Goal: Information Seeking & Learning: Learn about a topic

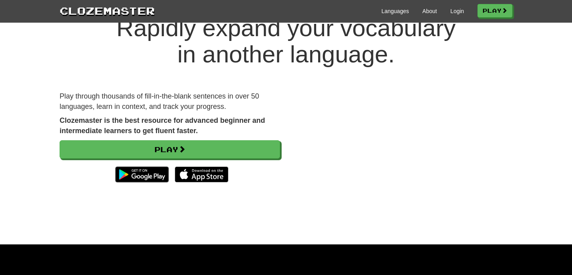
scroll to position [32, 0]
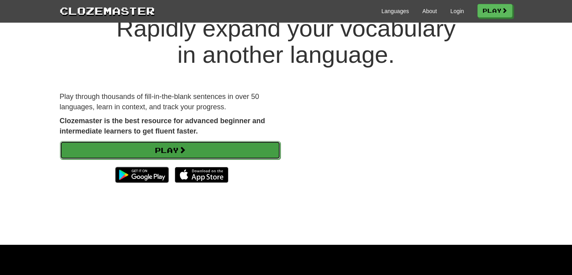
click at [196, 151] on link "Play" at bounding box center [170, 150] width 220 height 18
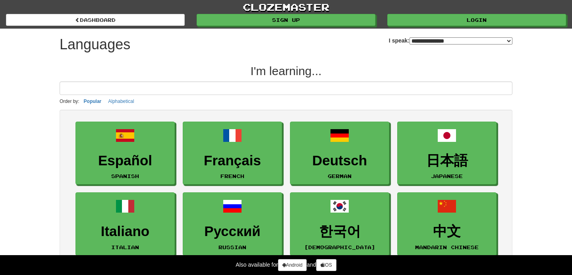
select select "*******"
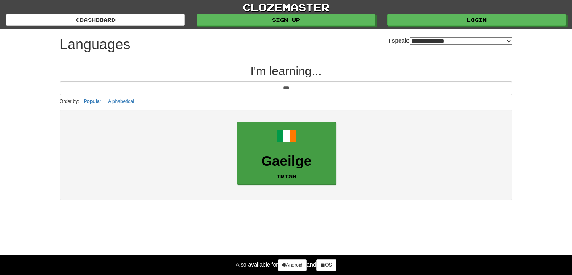
type input "***"
click at [286, 167] on h3 "Gaeilge" at bounding box center [286, 160] width 90 height 15
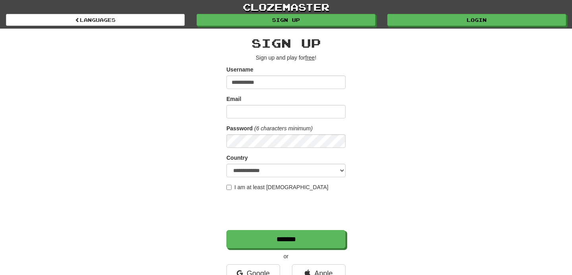
type input "**********"
click at [239, 110] on input "Email" at bounding box center [285, 111] width 119 height 13
type input "**********"
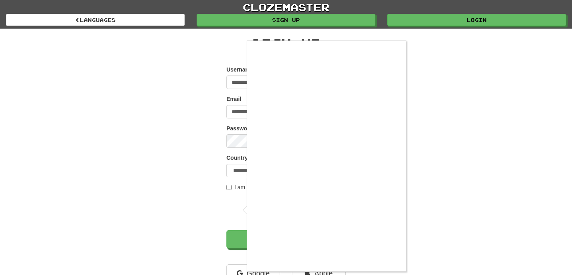
click at [229, 189] on div at bounding box center [286, 137] width 572 height 275
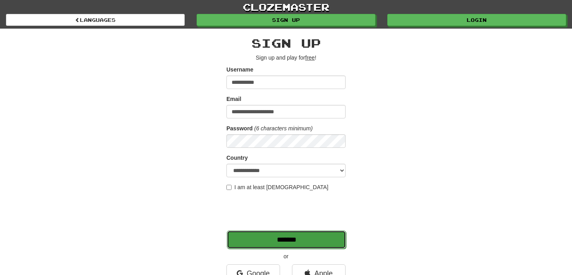
click at [269, 232] on input "*******" at bounding box center [286, 239] width 119 height 18
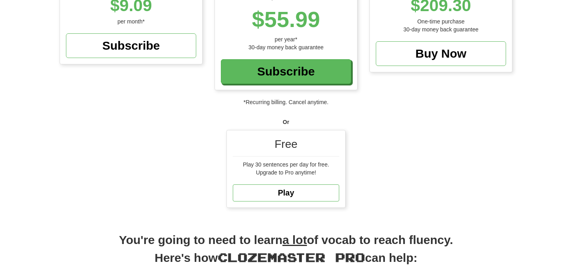
scroll to position [168, 0]
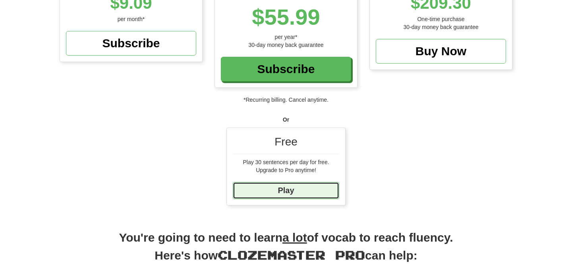
click at [279, 192] on link "Play" at bounding box center [286, 190] width 106 height 17
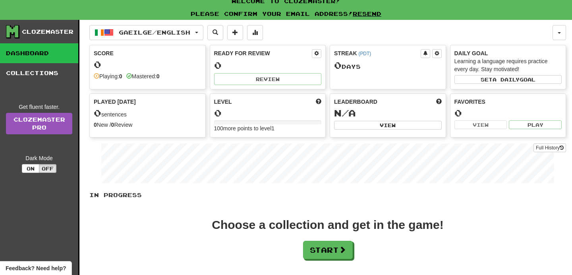
scroll to position [9, 0]
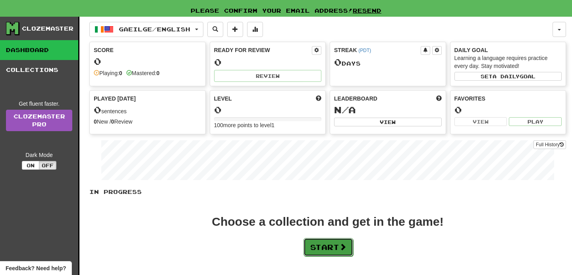
click at [319, 254] on button "Start" at bounding box center [328, 247] width 50 height 18
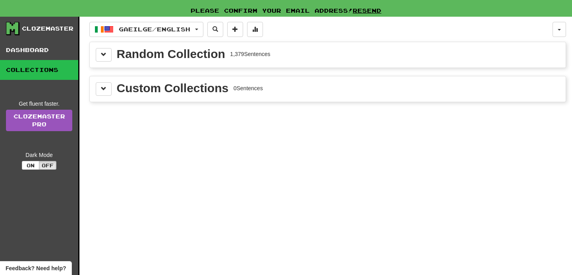
scroll to position [0, 0]
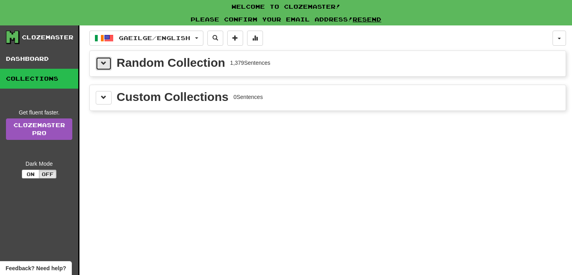
click at [109, 65] on button at bounding box center [104, 63] width 16 height 13
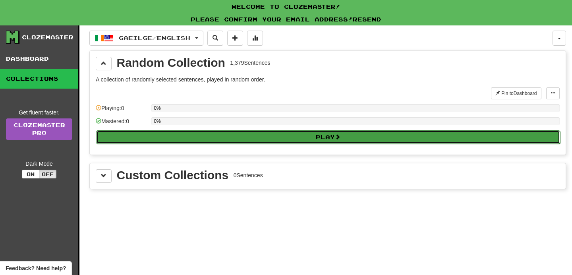
click at [232, 137] on button "Play" at bounding box center [328, 136] width 464 height 13
select select "**"
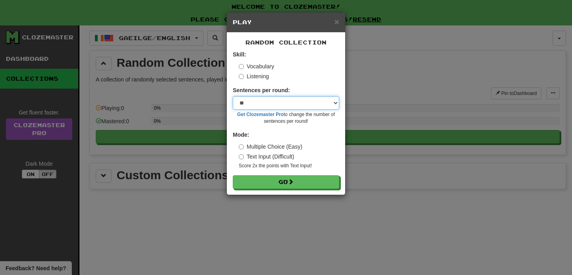
click at [256, 106] on select "* ** ** ** ** ** *** ********" at bounding box center [286, 102] width 106 height 13
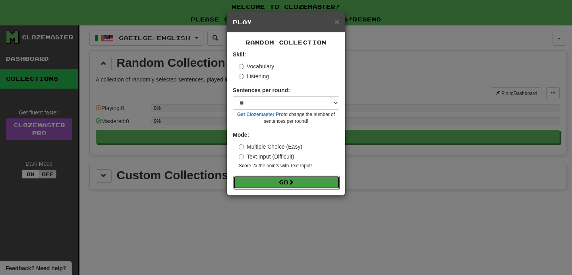
click at [291, 182] on span at bounding box center [291, 182] width 6 height 6
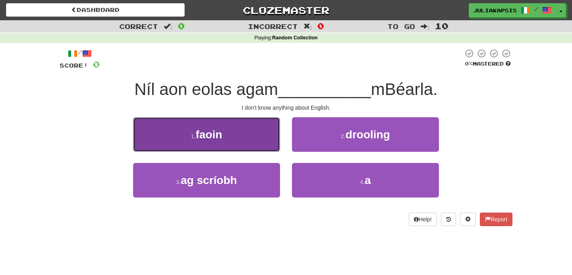
click at [191, 139] on small "1 ." at bounding box center [193, 136] width 5 height 6
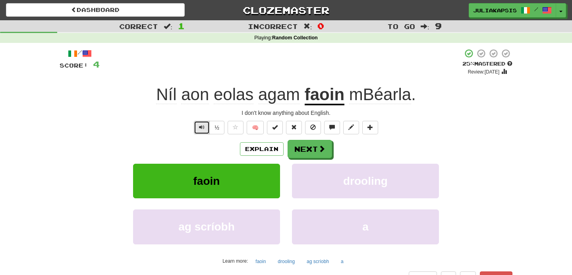
click at [200, 127] on span "Text-to-speech controls" at bounding box center [202, 127] width 6 height 6
click at [197, 127] on button "Text-to-speech controls" at bounding box center [202, 127] width 16 height 13
click at [204, 128] on span "Text-to-speech controls" at bounding box center [202, 127] width 6 height 6
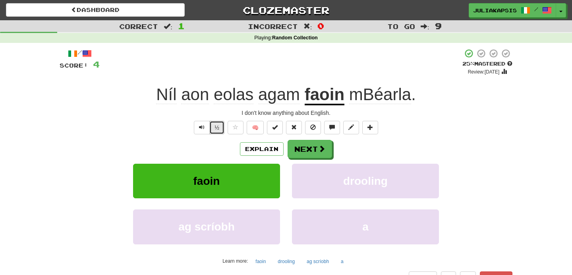
click at [218, 127] on button "½" at bounding box center [216, 127] width 15 height 13
click at [215, 127] on button "½" at bounding box center [216, 127] width 15 height 13
click at [216, 130] on button "½" at bounding box center [216, 127] width 15 height 13
click at [215, 132] on button "½" at bounding box center [216, 127] width 15 height 13
click at [329, 95] on u "faoin" at bounding box center [324, 95] width 40 height 20
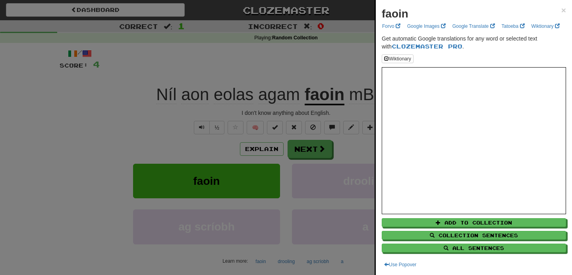
click at [329, 95] on div at bounding box center [286, 137] width 572 height 275
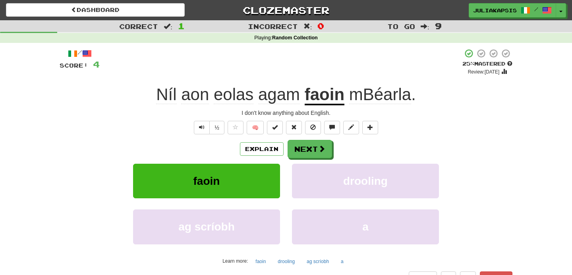
click at [367, 97] on span "mBéarla" at bounding box center [380, 94] width 62 height 19
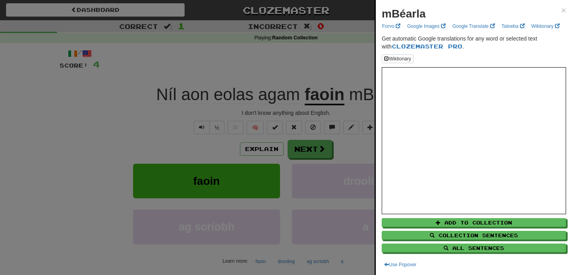
click at [367, 97] on div at bounding box center [286, 137] width 572 height 275
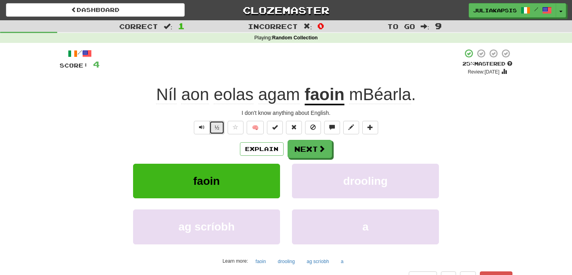
click at [213, 125] on button "½" at bounding box center [216, 127] width 15 height 13
click at [312, 149] on button "Next" at bounding box center [310, 149] width 44 height 18
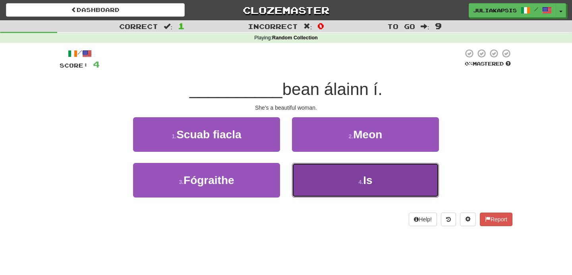
click at [311, 174] on button "4 . Is" at bounding box center [365, 180] width 147 height 35
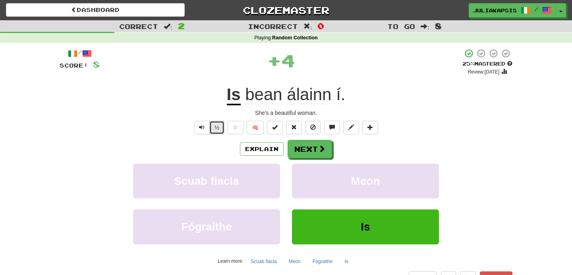
click at [216, 126] on button "½" at bounding box center [216, 127] width 15 height 13
click at [215, 129] on button "½" at bounding box center [216, 127] width 15 height 13
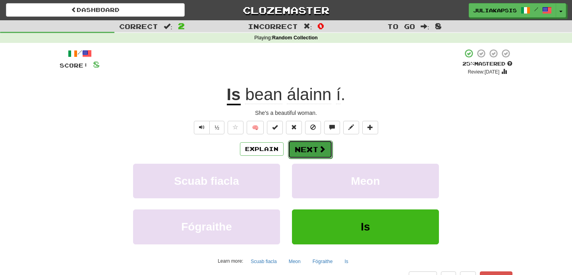
click at [310, 148] on button "Next" at bounding box center [310, 149] width 44 height 18
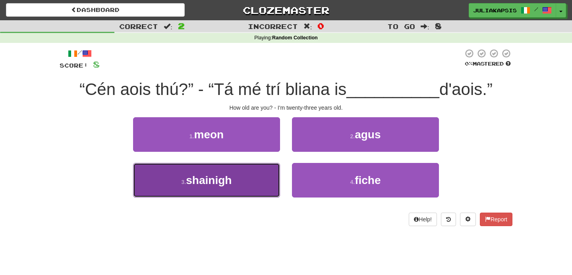
click at [242, 176] on button "3 . shainigh" at bounding box center [206, 180] width 147 height 35
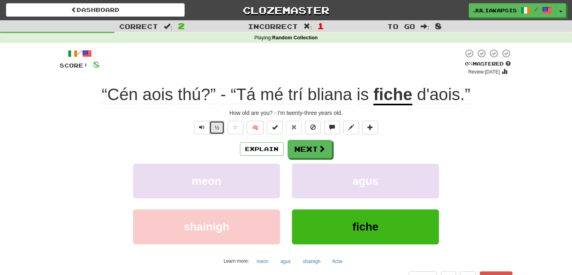
click at [217, 127] on button "½" at bounding box center [216, 127] width 15 height 13
click at [213, 126] on button "½" at bounding box center [216, 127] width 15 height 13
click at [217, 124] on button "½" at bounding box center [216, 127] width 15 height 13
click at [200, 126] on span "Text-to-speech controls" at bounding box center [202, 127] width 6 height 6
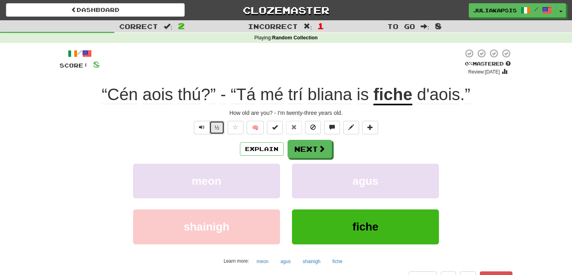
click at [221, 128] on button "½" at bounding box center [216, 127] width 15 height 13
click at [218, 127] on button "½" at bounding box center [216, 127] width 15 height 13
click at [315, 155] on button "Next" at bounding box center [310, 149] width 44 height 18
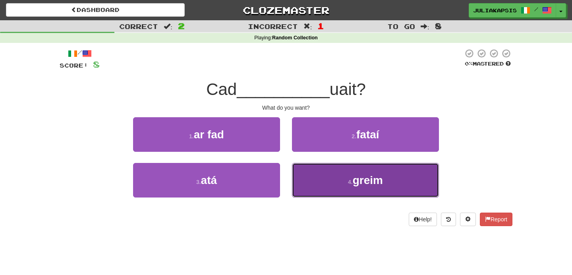
click at [319, 180] on button "4 . greim" at bounding box center [365, 180] width 147 height 35
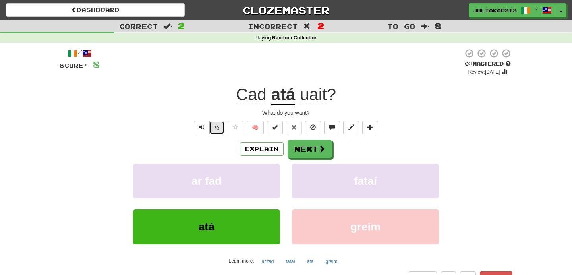
click at [221, 130] on button "½" at bounding box center [216, 127] width 15 height 13
click at [302, 148] on button "Next" at bounding box center [310, 149] width 44 height 18
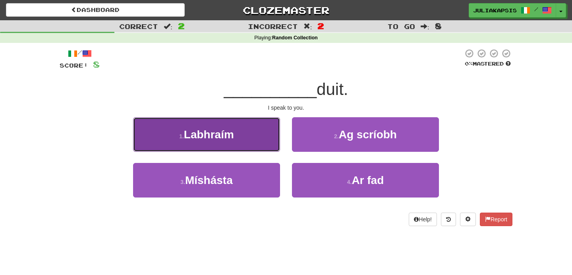
click at [231, 131] on span "Labhraím" at bounding box center [209, 134] width 50 height 12
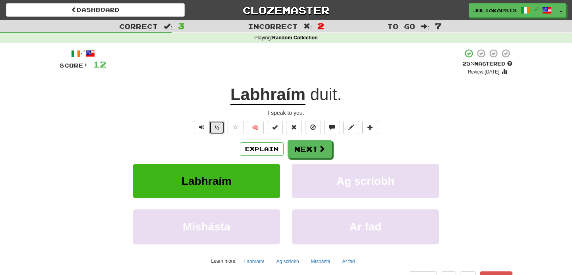
click at [213, 128] on button "½" at bounding box center [216, 127] width 15 height 13
click at [217, 127] on button "½" at bounding box center [216, 127] width 15 height 13
click at [311, 153] on button "Next" at bounding box center [310, 149] width 44 height 18
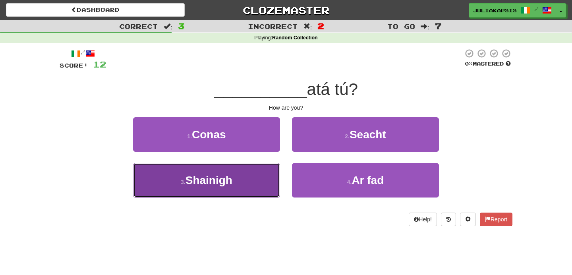
click at [214, 183] on span "Shainigh" at bounding box center [208, 180] width 47 height 12
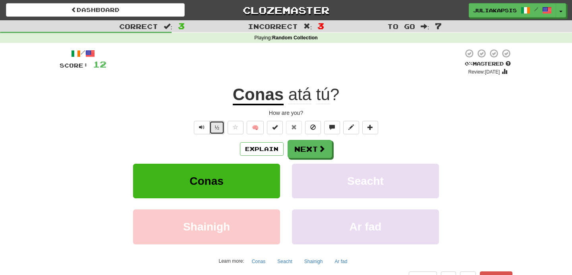
click at [214, 130] on button "½" at bounding box center [216, 127] width 15 height 13
click at [307, 154] on button "Next" at bounding box center [310, 149] width 44 height 18
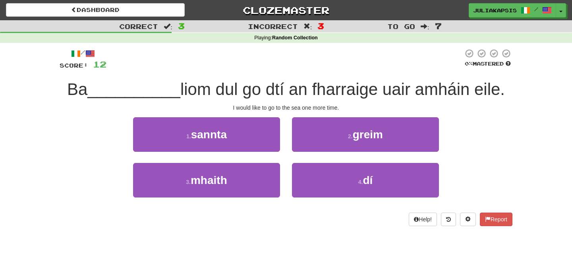
click at [81, 95] on span "Ba" at bounding box center [77, 89] width 20 height 19
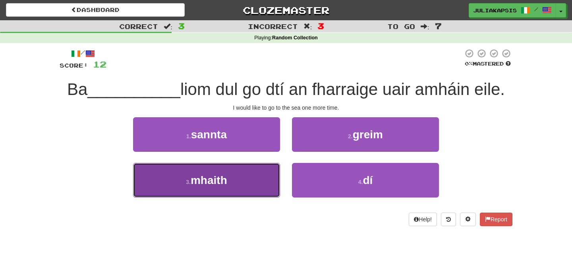
click at [219, 179] on span "mhaith" at bounding box center [209, 180] width 37 height 12
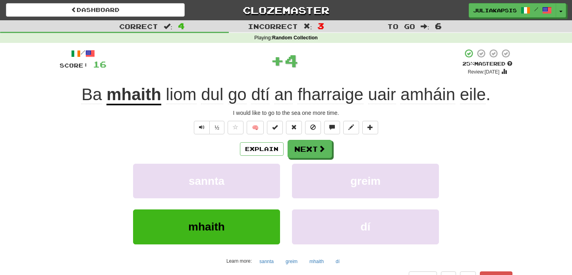
click at [133, 100] on u "mhaith" at bounding box center [133, 95] width 55 height 20
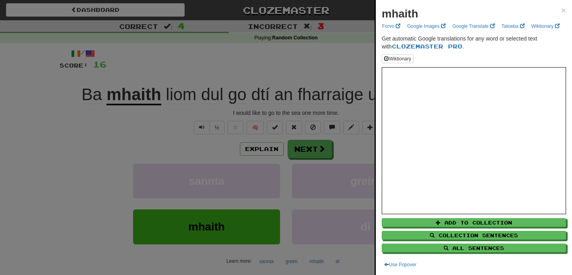
click at [200, 135] on div at bounding box center [286, 137] width 572 height 275
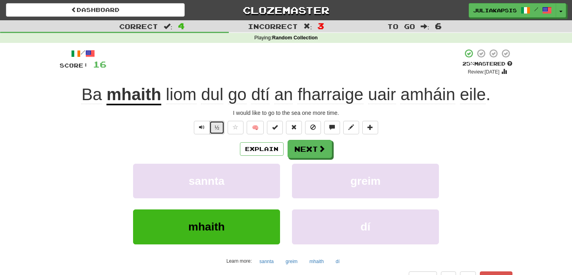
click at [220, 130] on button "½" at bounding box center [216, 127] width 15 height 13
click at [204, 127] on span "Text-to-speech controls" at bounding box center [202, 127] width 6 height 6
click at [221, 127] on button "½" at bounding box center [216, 127] width 15 height 13
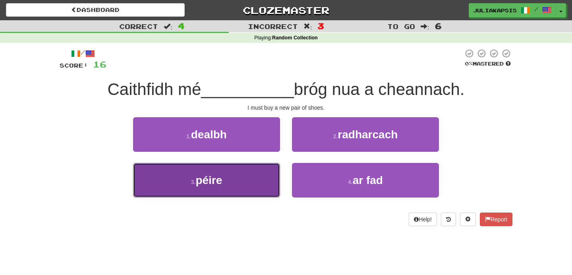
click at [245, 170] on button "3 . péire" at bounding box center [206, 180] width 147 height 35
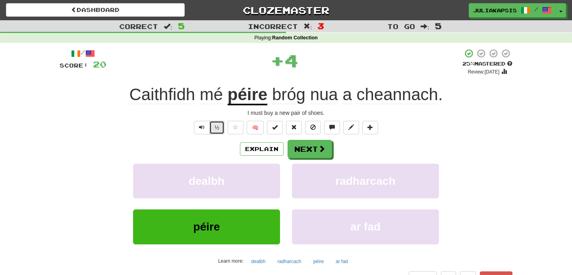
click at [215, 129] on button "½" at bounding box center [216, 127] width 15 height 13
